Goal: Transaction & Acquisition: Purchase product/service

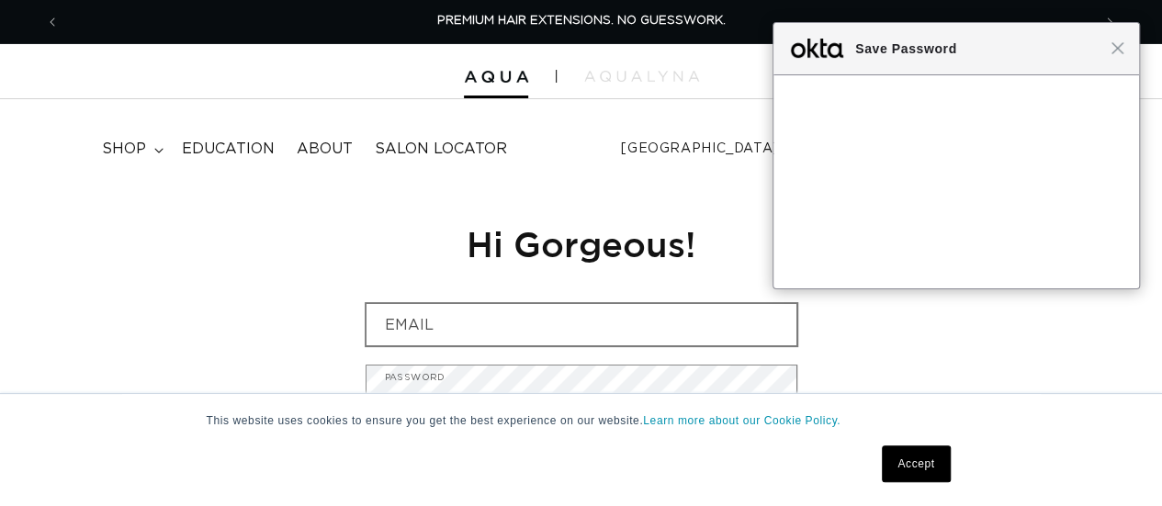
type input "cnicbl17@gmail.com"
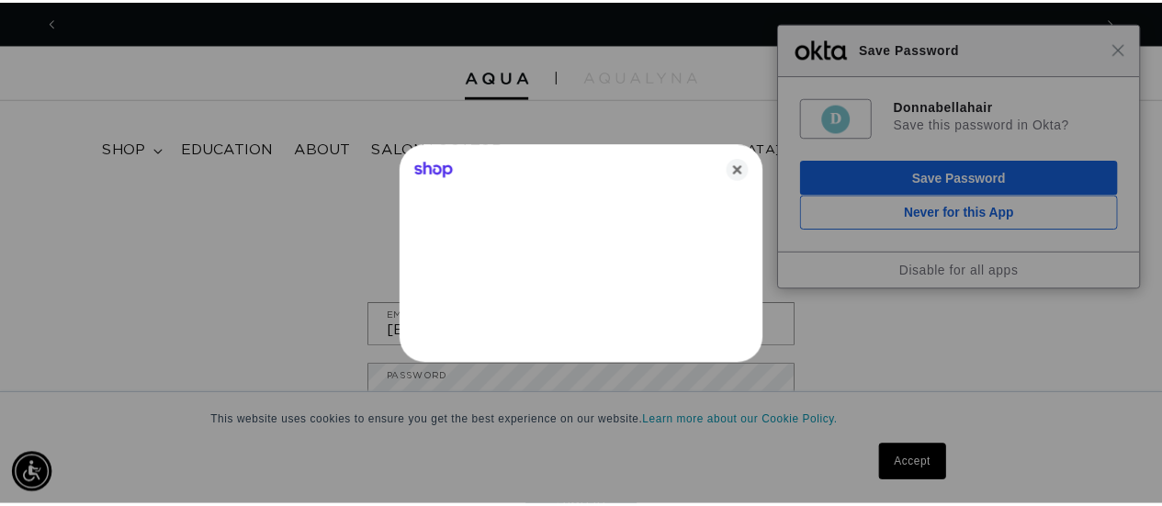
scroll to position [0, 1046]
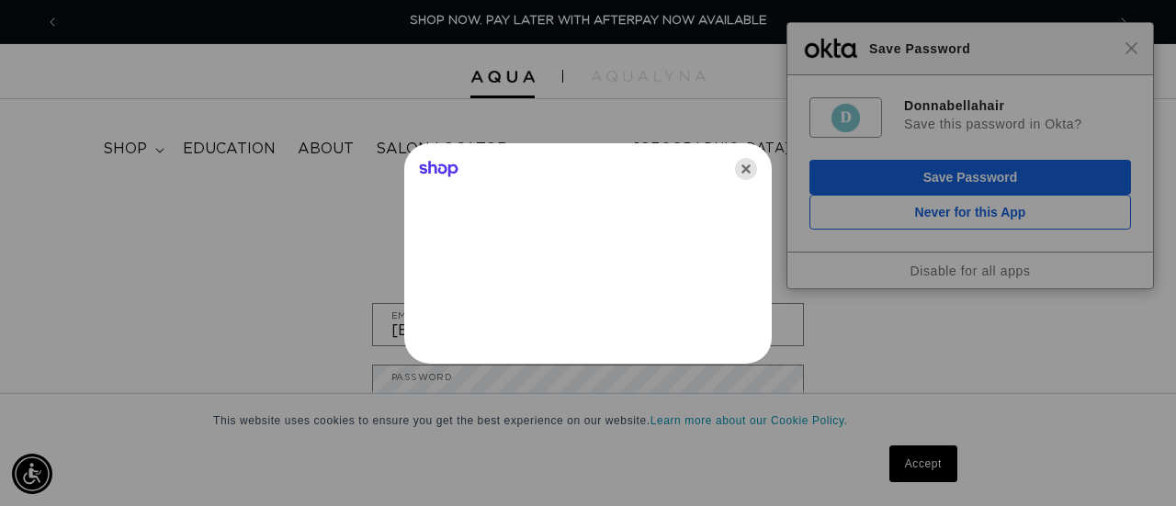
click at [742, 162] on icon "Close" at bounding box center [746, 169] width 22 height 22
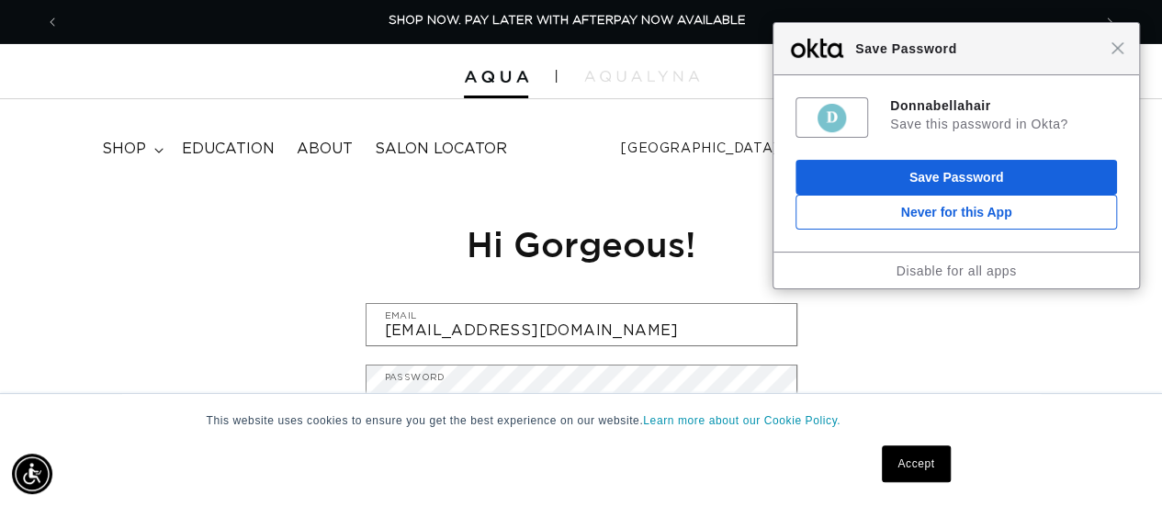
scroll to position [0, 1031]
click at [1118, 54] on span "Close" at bounding box center [1118, 48] width 14 height 14
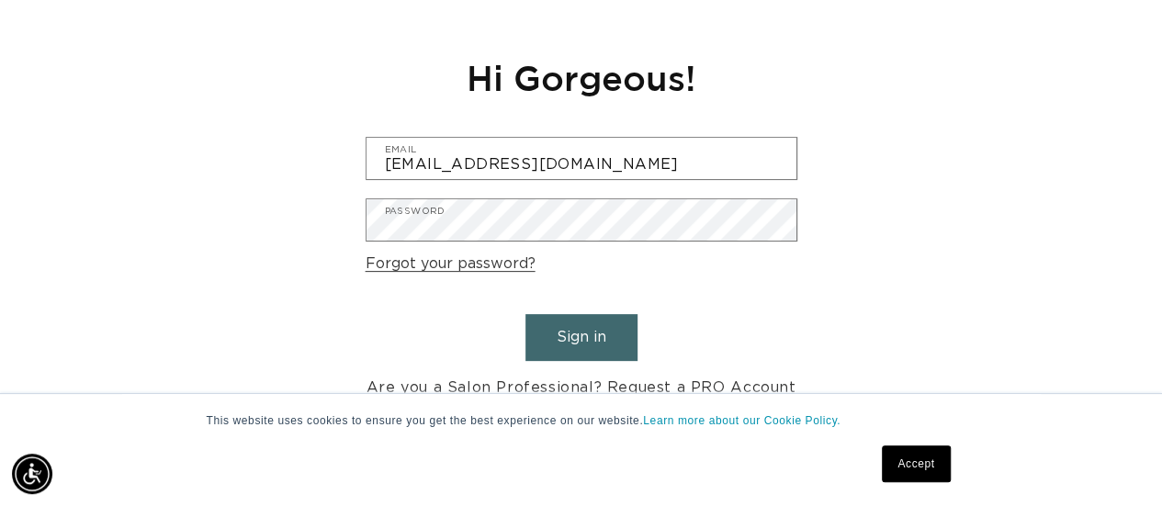
scroll to position [276, 0]
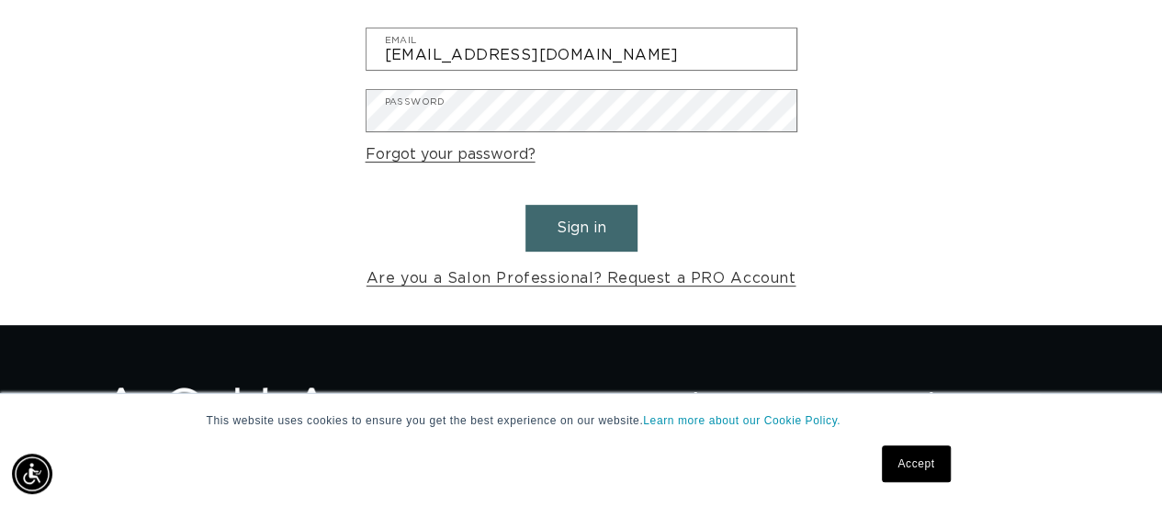
click at [553, 228] on button "Sign in" at bounding box center [582, 228] width 112 height 47
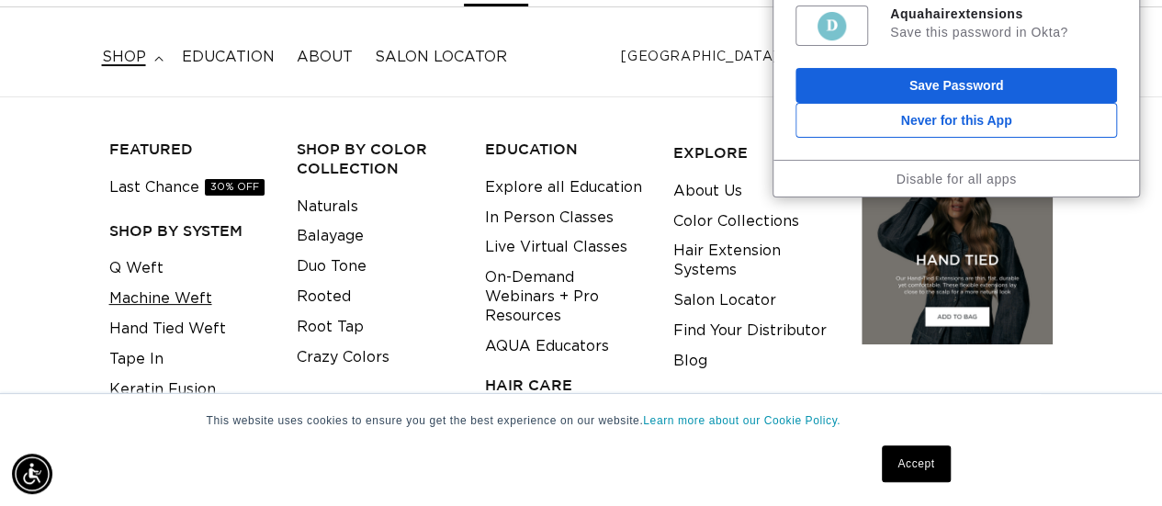
scroll to position [0, 2063]
click at [149, 297] on link "Machine Weft" at bounding box center [160, 299] width 103 height 30
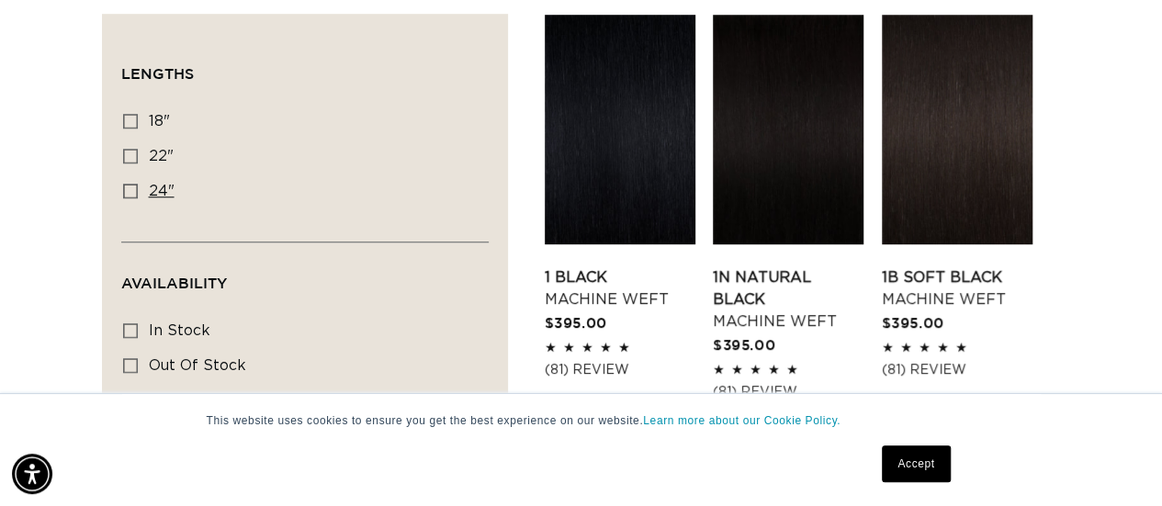
scroll to position [0, 1031]
click at [162, 188] on span "24"" at bounding box center [162, 191] width 26 height 15
click at [138, 188] on input "24" 24" (27 products)" at bounding box center [130, 191] width 15 height 15
checkbox input "true"
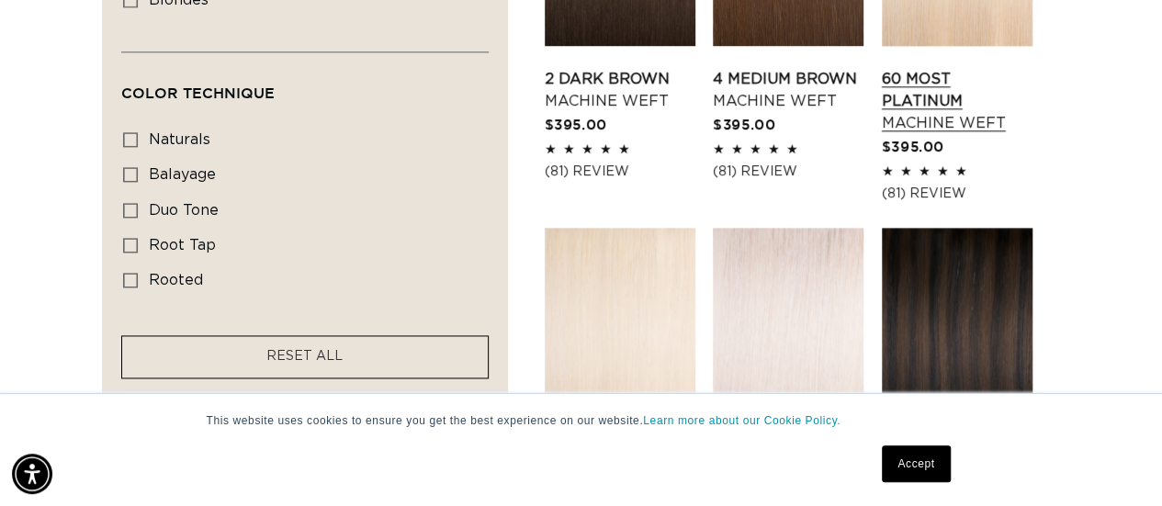
scroll to position [1470, 0]
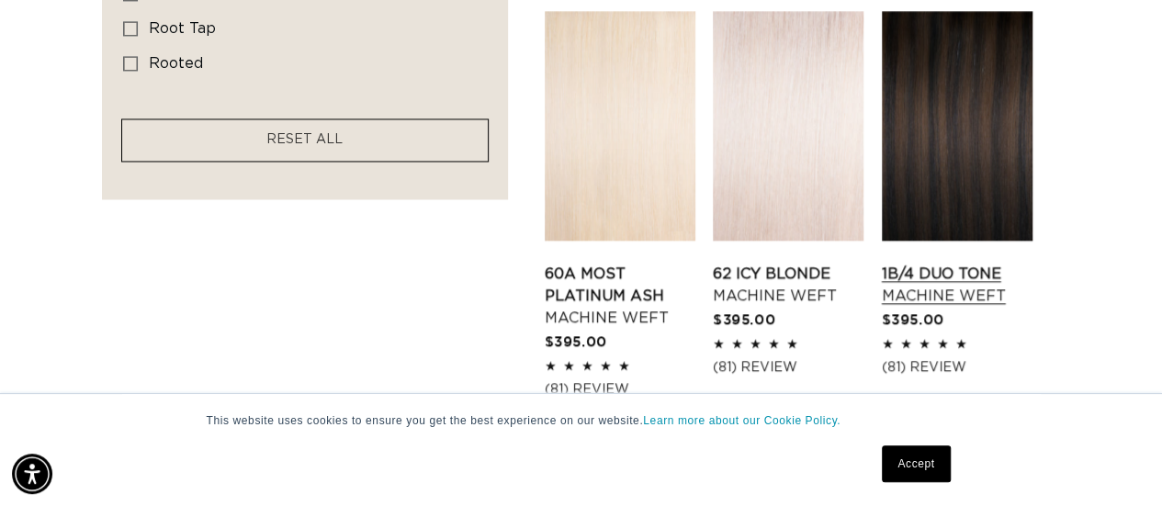
click at [1007, 263] on link "1B/4 Duo Tone Machine Weft" at bounding box center [957, 285] width 151 height 44
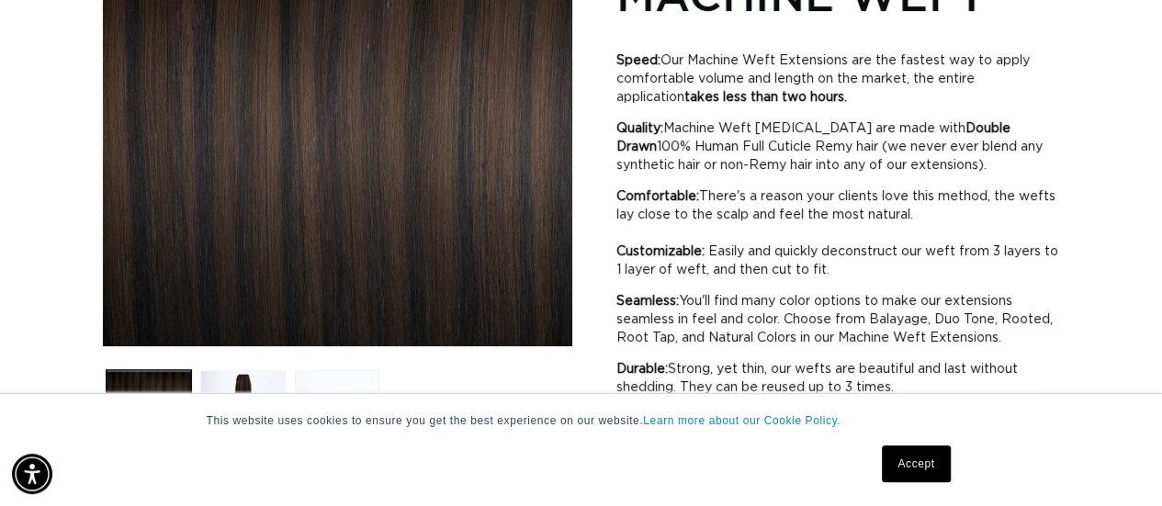
scroll to position [0, 1031]
click at [907, 460] on link "Accept" at bounding box center [916, 464] width 68 height 37
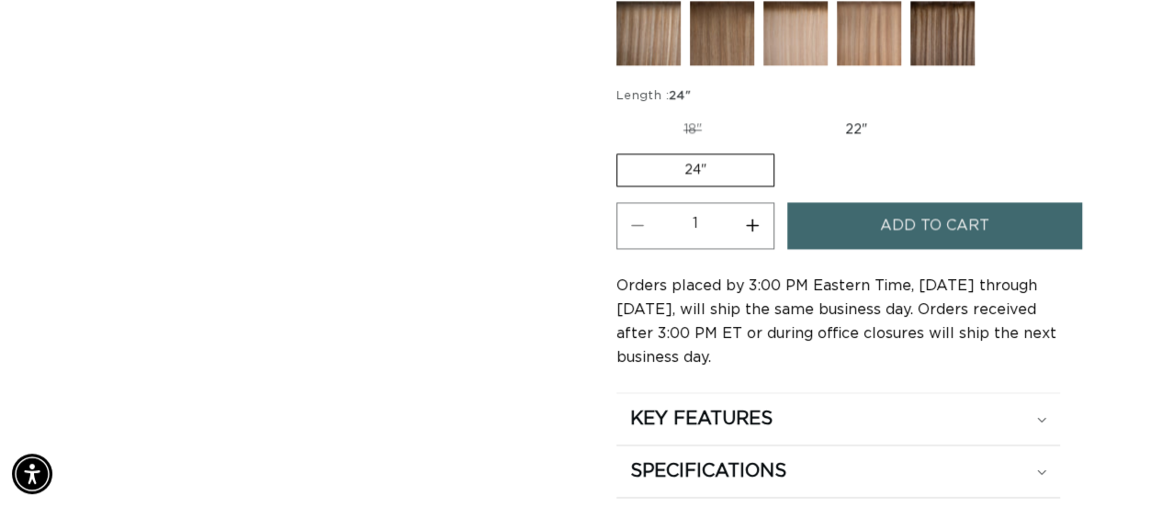
scroll to position [1562, 0]
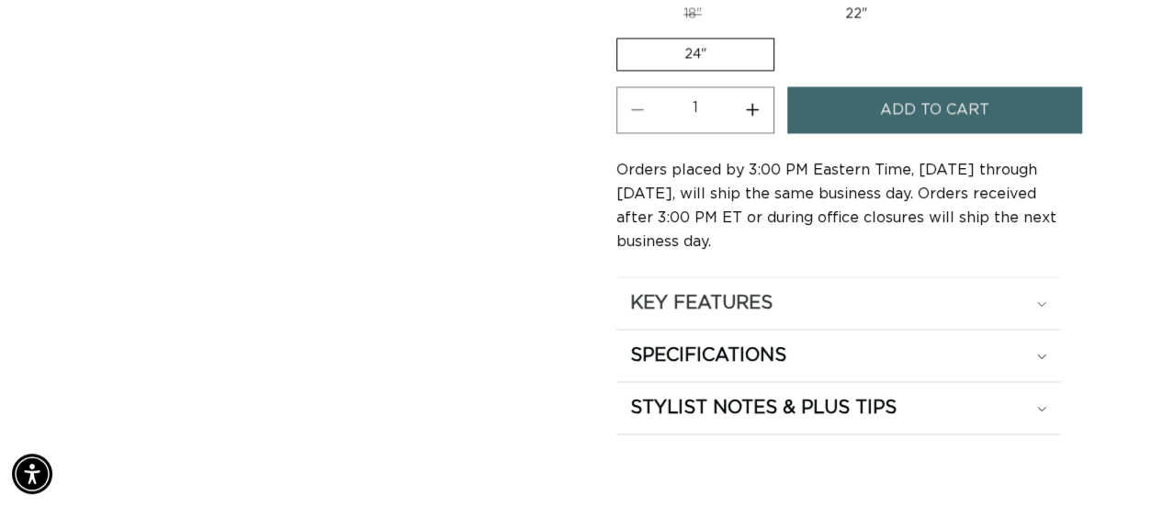
click at [753, 282] on summary "KEY FEATURES" at bounding box center [838, 302] width 445 height 51
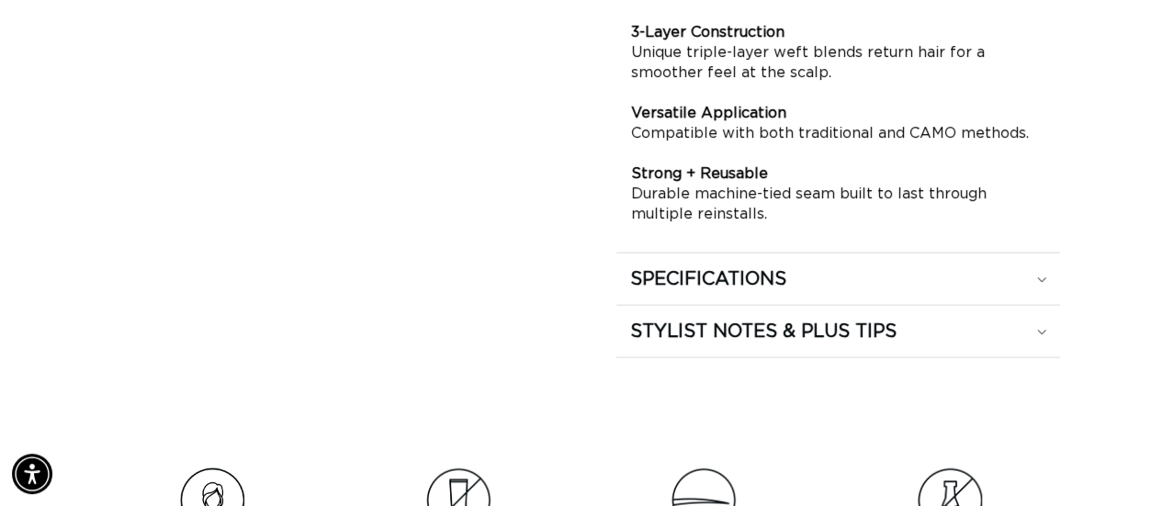
scroll to position [2113, 0]
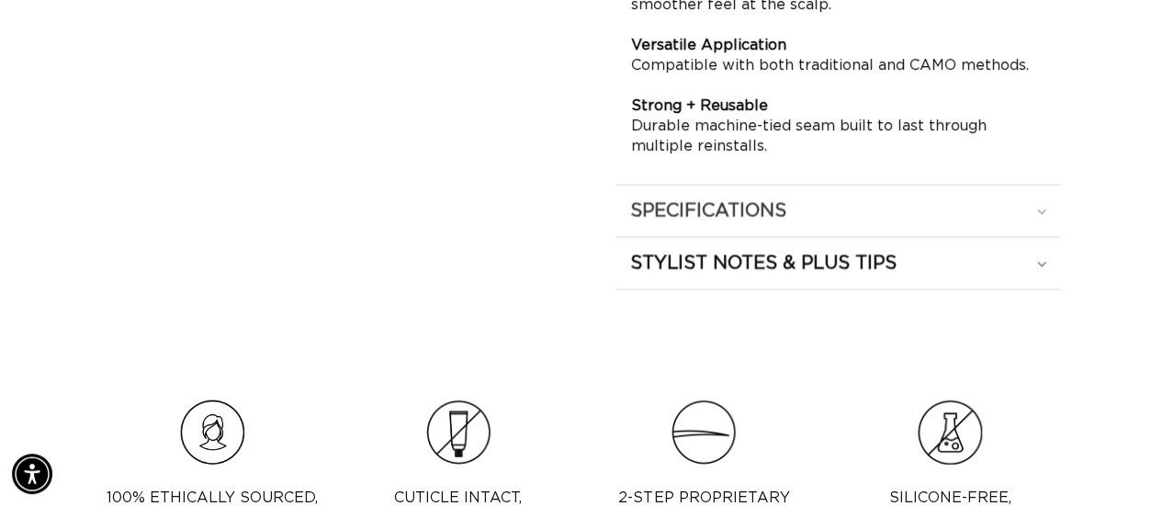
click at [766, 205] on h2 "SPECIFICATIONS" at bounding box center [708, 211] width 156 height 24
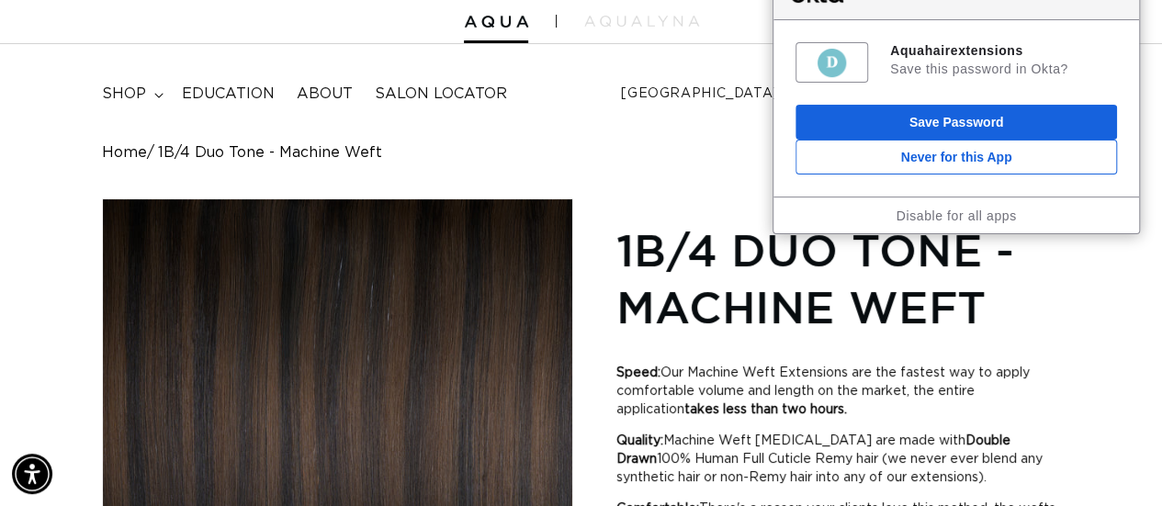
scroll to position [0, 0]
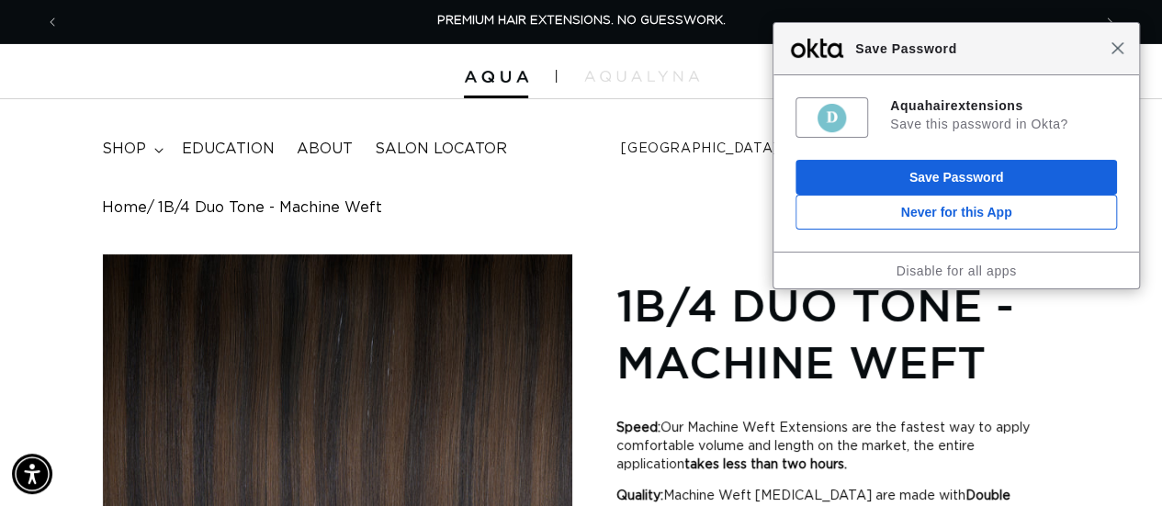
click at [1121, 49] on span "Close" at bounding box center [1118, 48] width 14 height 14
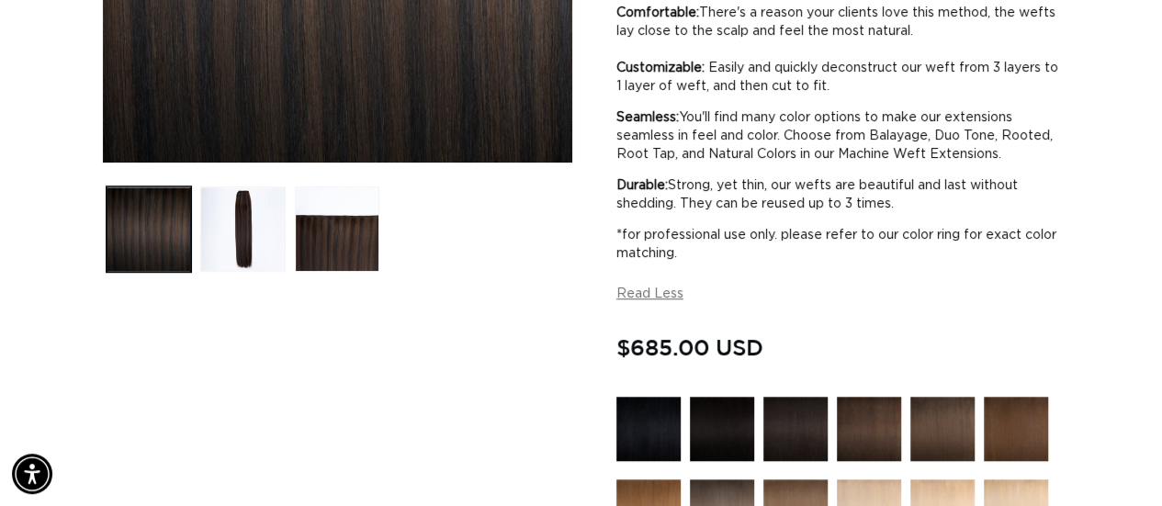
scroll to position [0, 2063]
click at [380, 255] on ul "Gallery Viewer" at bounding box center [337, 229] width 471 height 95
click at [304, 232] on button "Load image 3 in gallery view" at bounding box center [337, 229] width 85 height 85
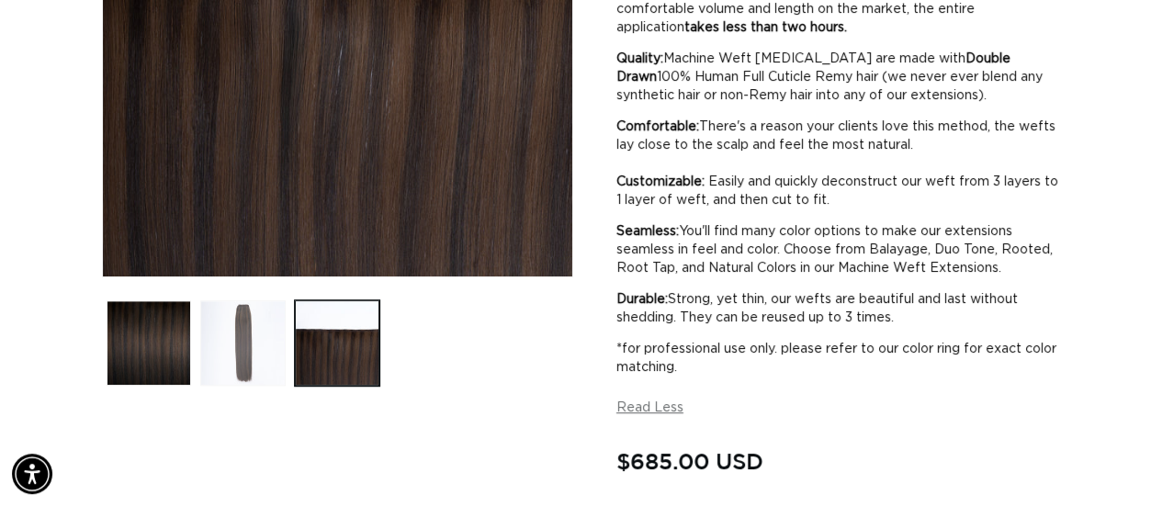
scroll to position [0, 0]
click at [274, 326] on button "Load image 2 in gallery view" at bounding box center [242, 342] width 85 height 85
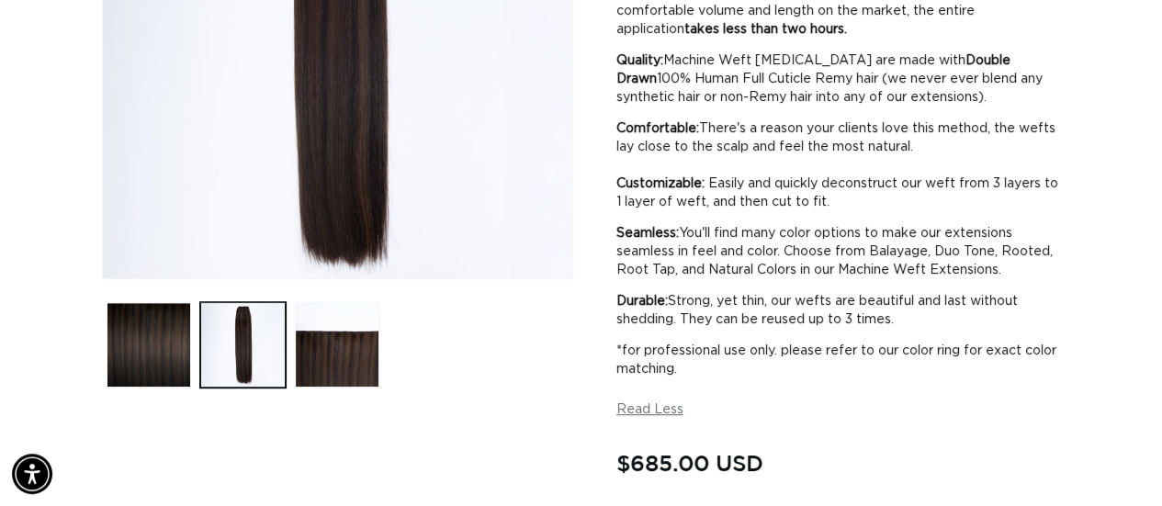
scroll to position [437, 0]
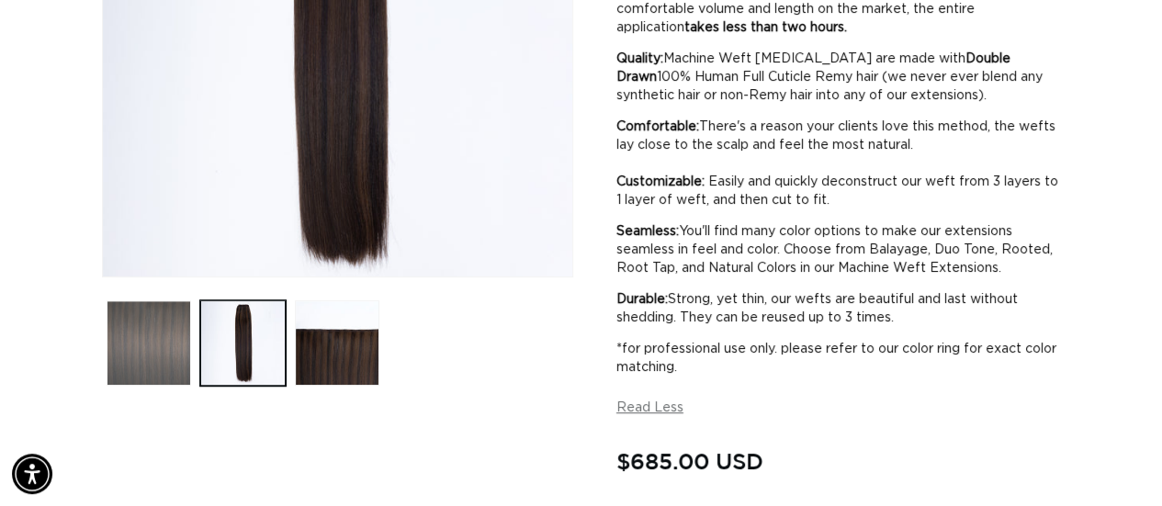
click at [186, 343] on button "Load image 1 in gallery view" at bounding box center [149, 342] width 85 height 85
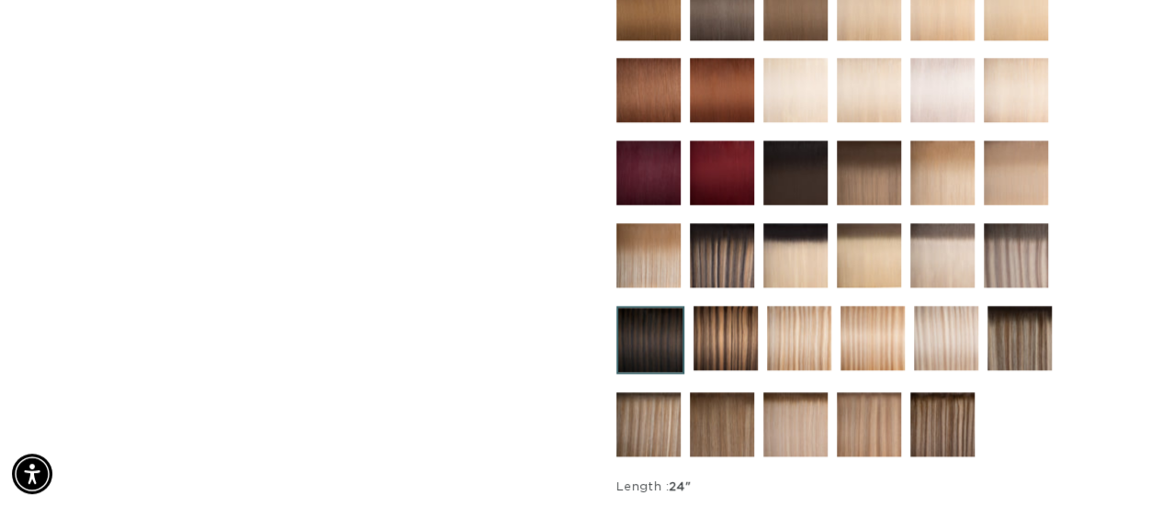
scroll to position [989, 0]
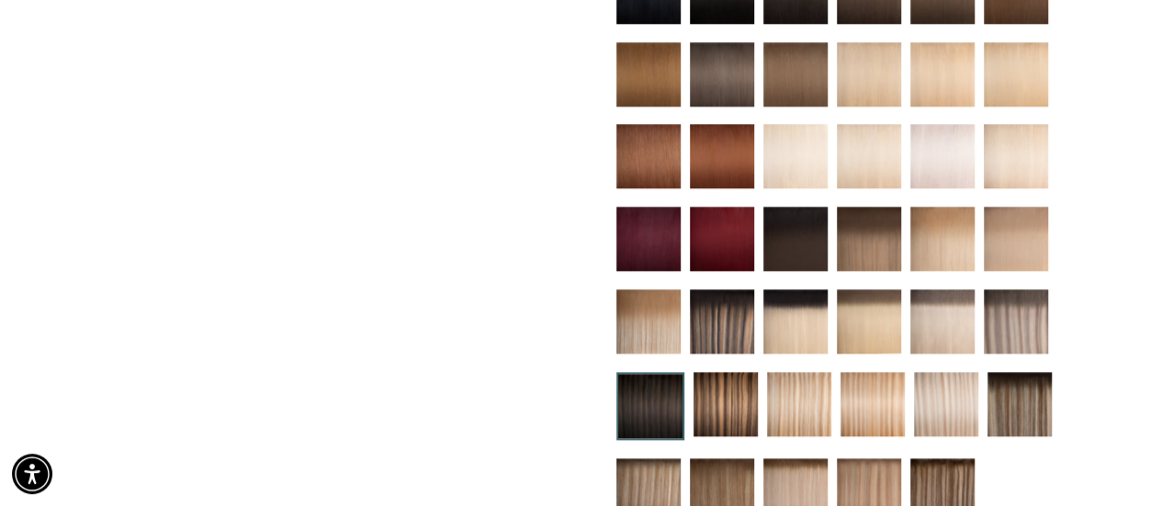
click at [770, 225] on img at bounding box center [795, 239] width 64 height 64
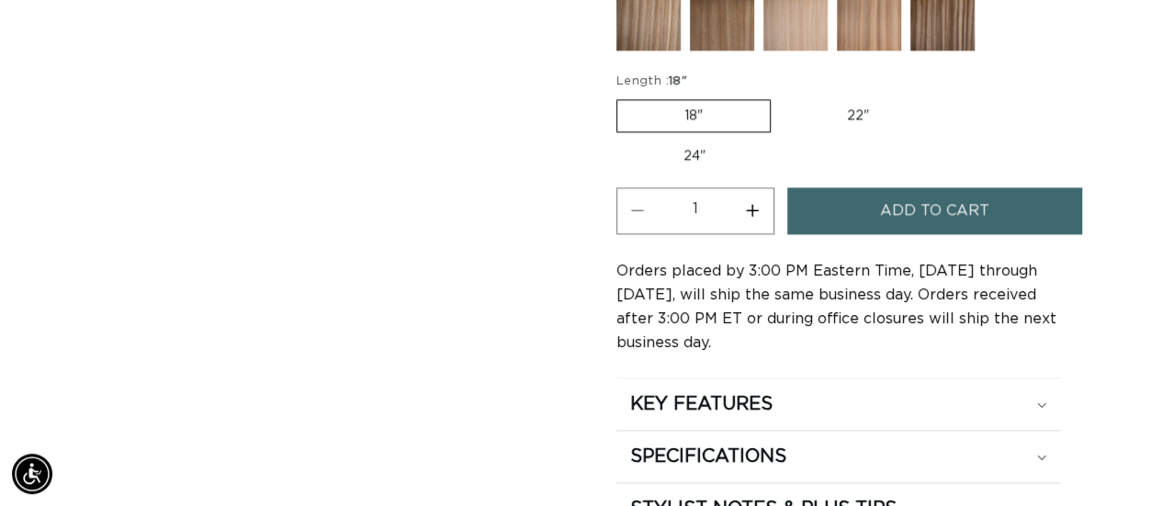
click at [717, 144] on label "24" Variant sold out or unavailable" at bounding box center [694, 156] width 156 height 31
click at [945, 96] on input "24" Variant sold out or unavailable" at bounding box center [945, 96] width 1 height 1
radio input "true"
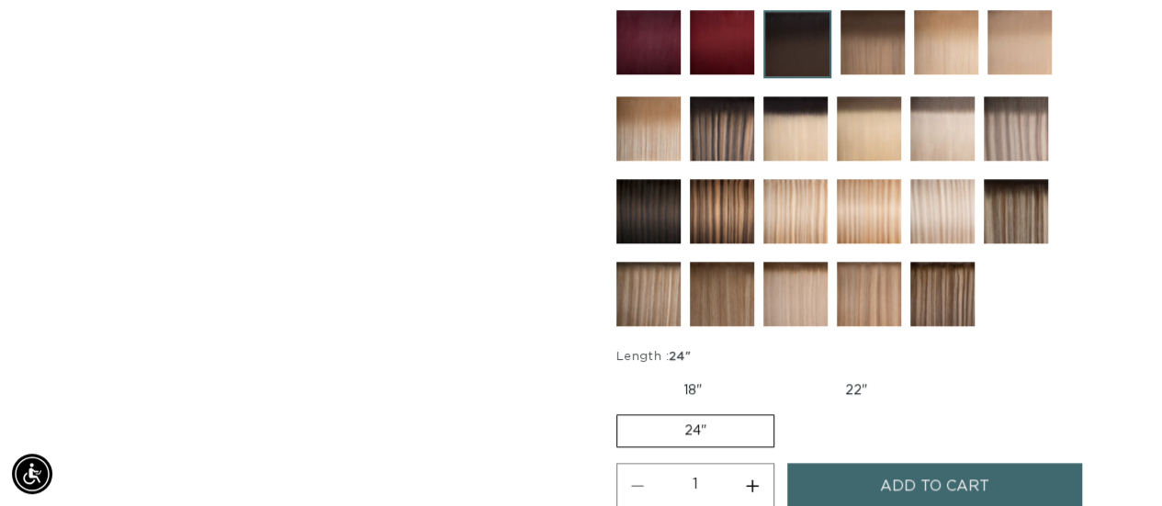
scroll to position [0, 2063]
click at [623, 215] on img at bounding box center [648, 211] width 64 height 64
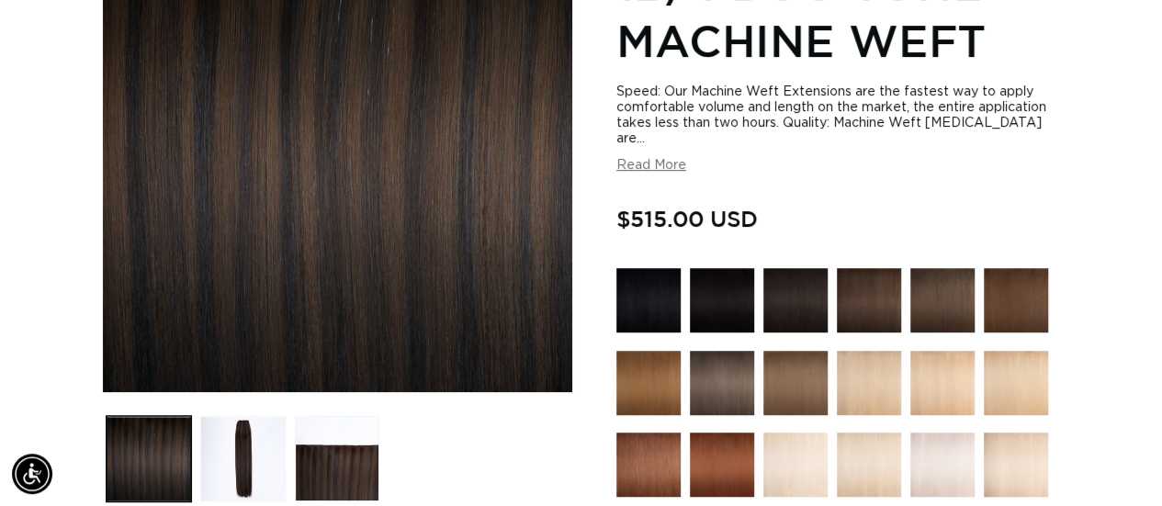
scroll to position [459, 0]
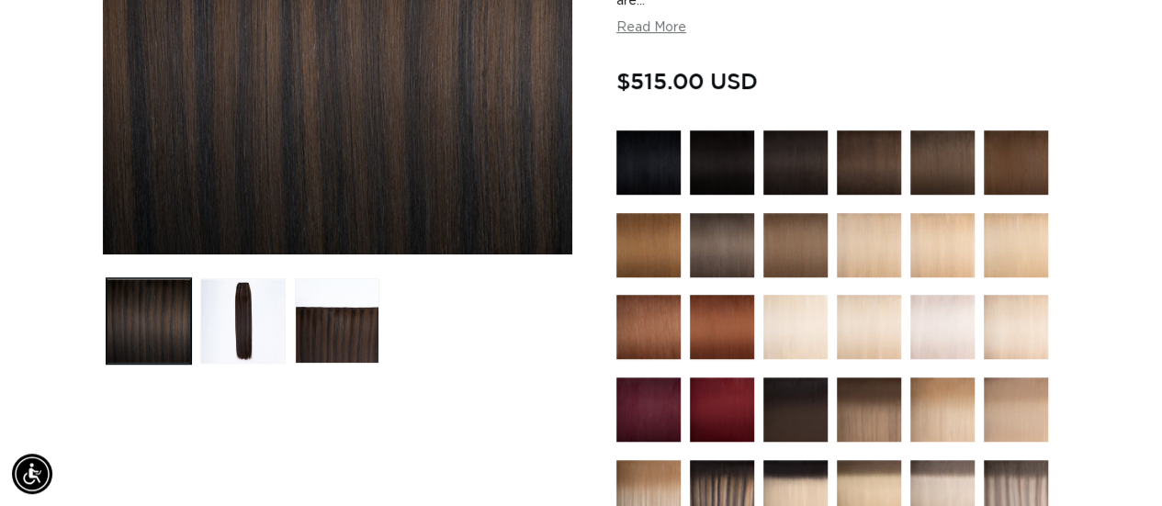
click at [300, 363] on ul "Gallery Viewer" at bounding box center [337, 321] width 471 height 95
click at [317, 339] on button "Load image 3 in gallery view" at bounding box center [337, 320] width 85 height 85
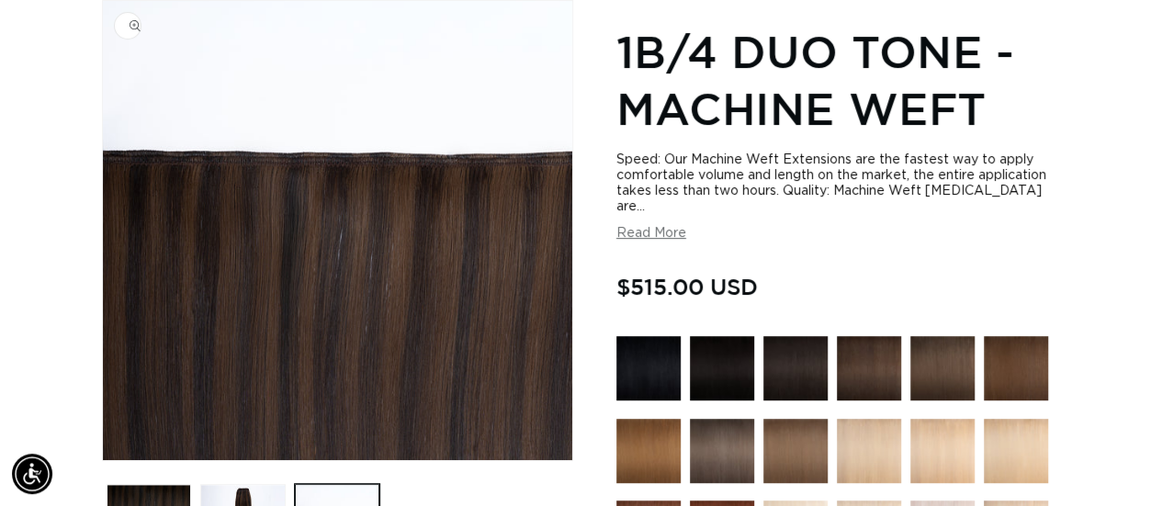
scroll to position [0, 0]
click at [662, 231] on button "Read More" at bounding box center [651, 234] width 70 height 16
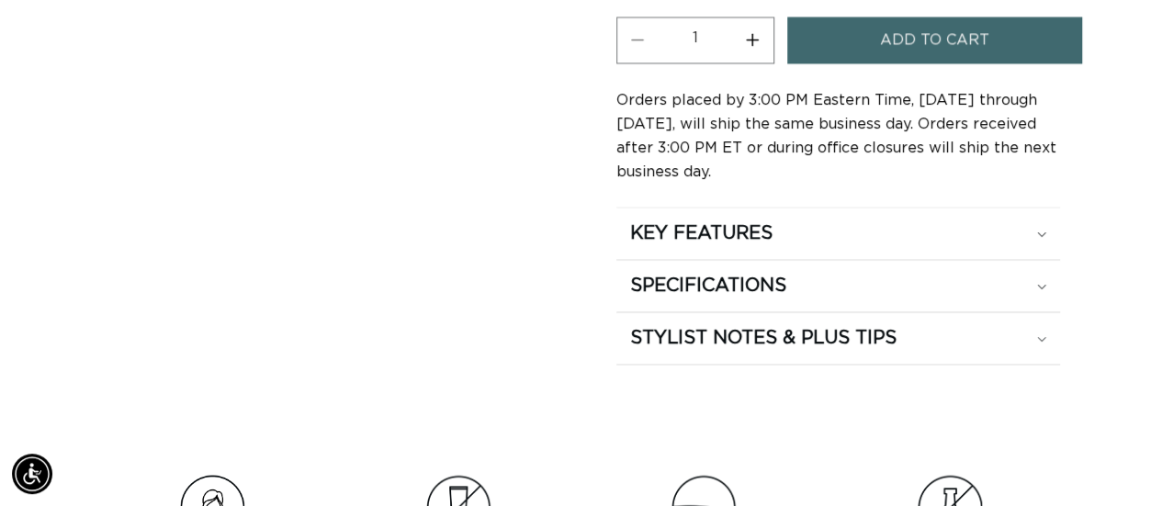
scroll to position [0, 2063]
click at [766, 223] on h2 "KEY FEATURES" at bounding box center [701, 233] width 142 height 24
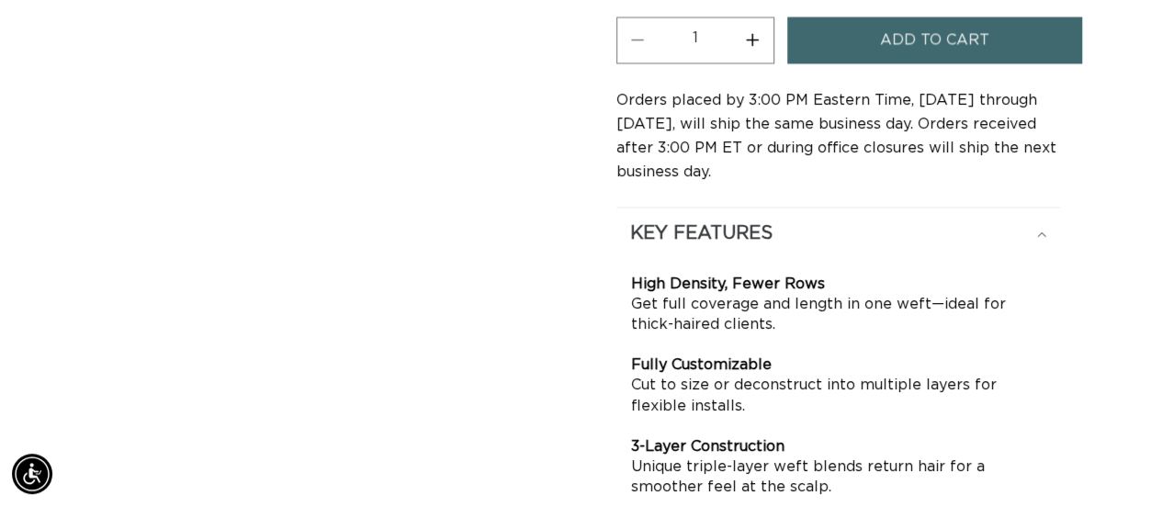
scroll to position [0, 0]
click at [766, 223] on h2 "KEY FEATURES" at bounding box center [701, 233] width 142 height 24
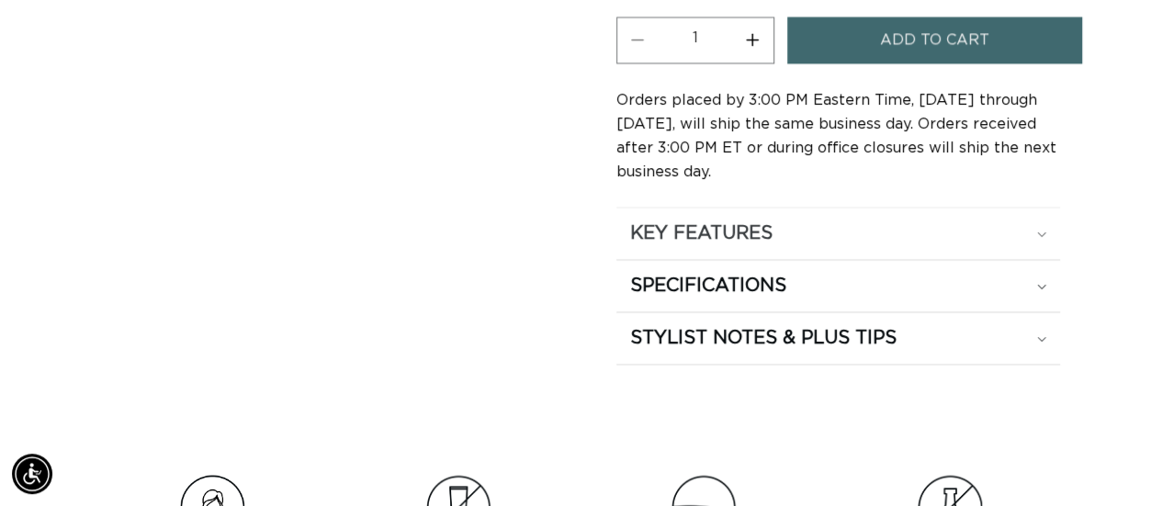
click at [766, 223] on h2 "KEY FEATURES" at bounding box center [701, 233] width 142 height 24
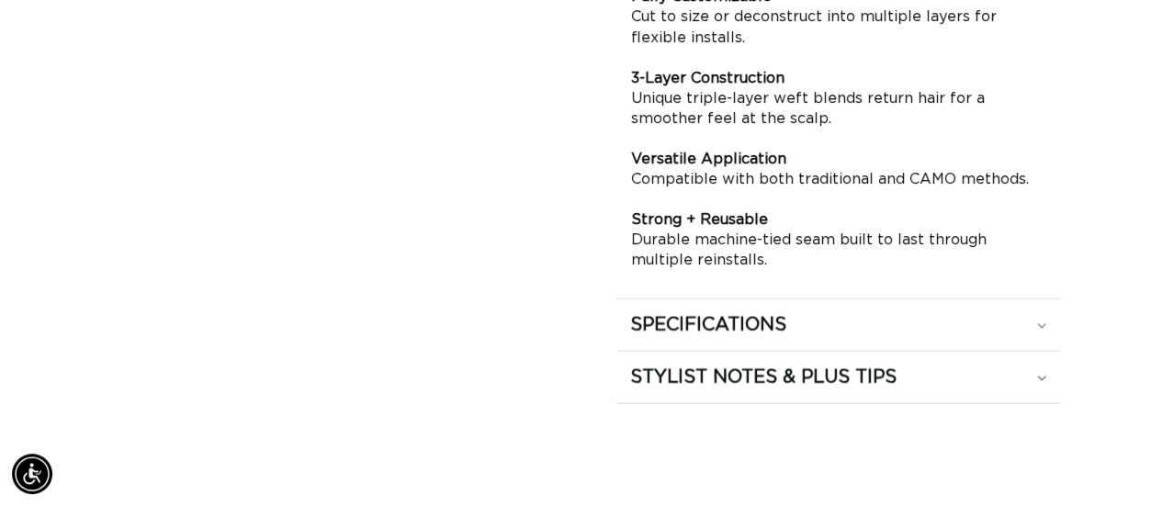
scroll to position [0, 2063]
click at [737, 322] on h2 "SPECIFICATIONS" at bounding box center [708, 325] width 156 height 24
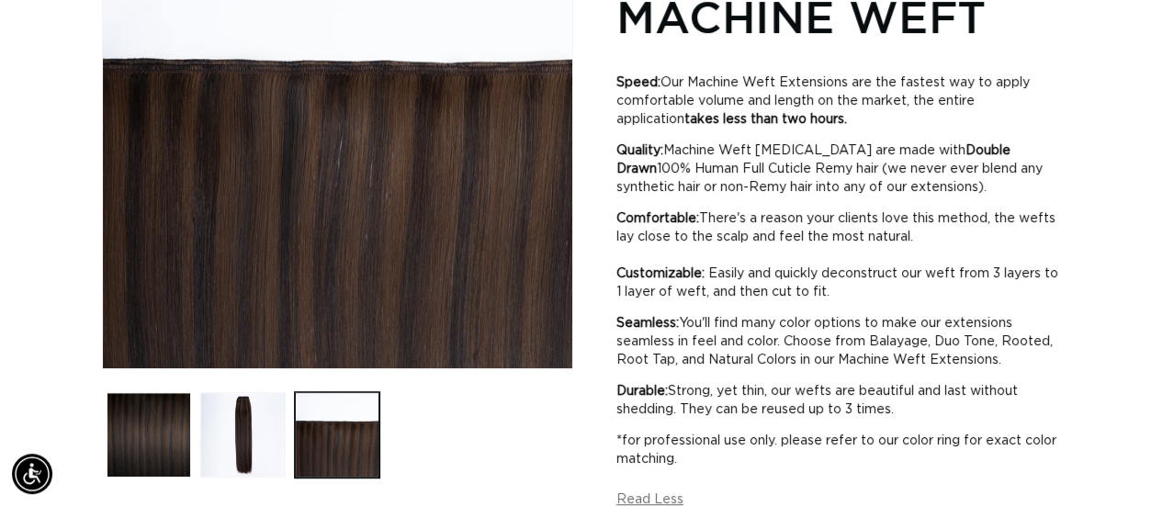
scroll to position [0, 0]
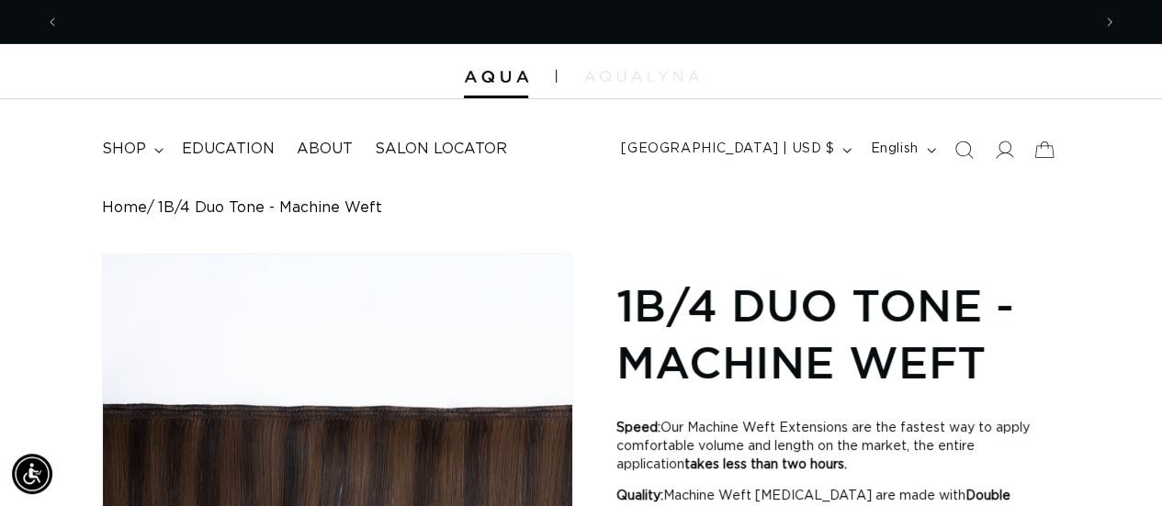
click at [676, 76] on img at bounding box center [641, 76] width 115 height 11
